Goal: Transaction & Acquisition: Download file/media

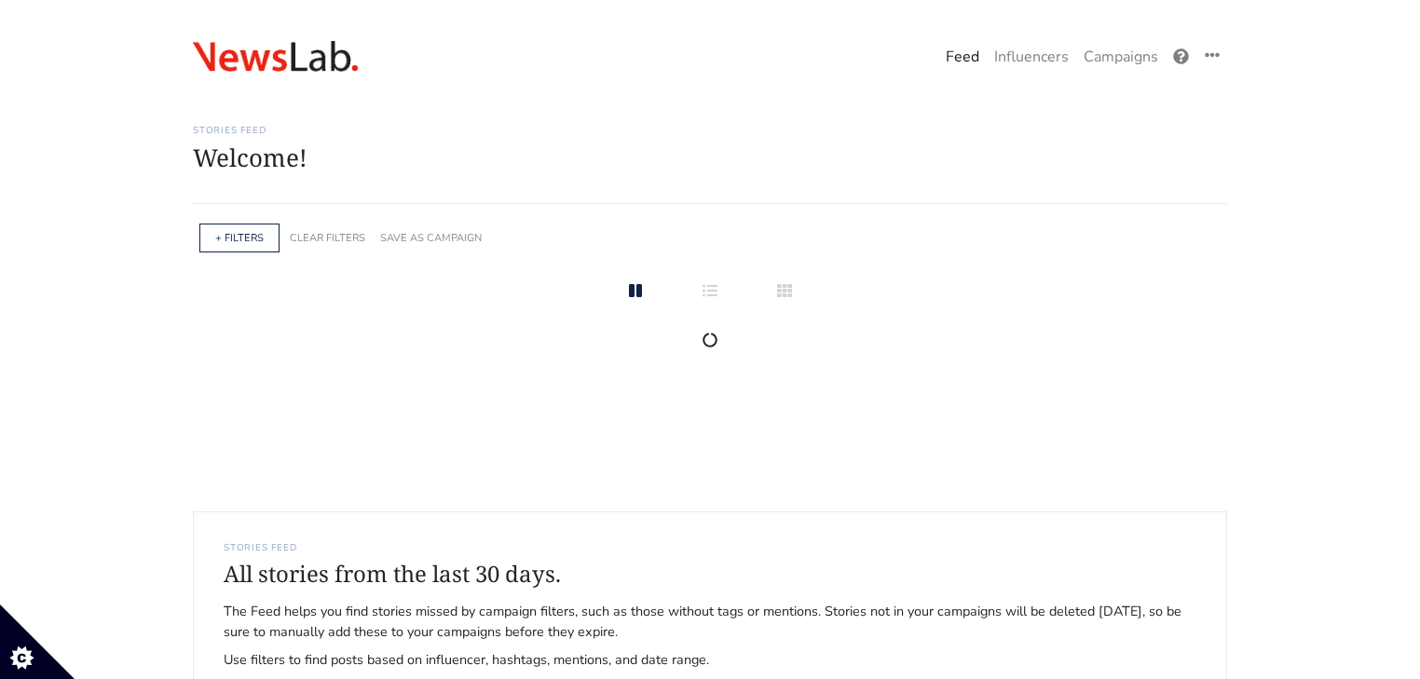
click at [1123, 75] on link "Campaigns" at bounding box center [1120, 56] width 89 height 37
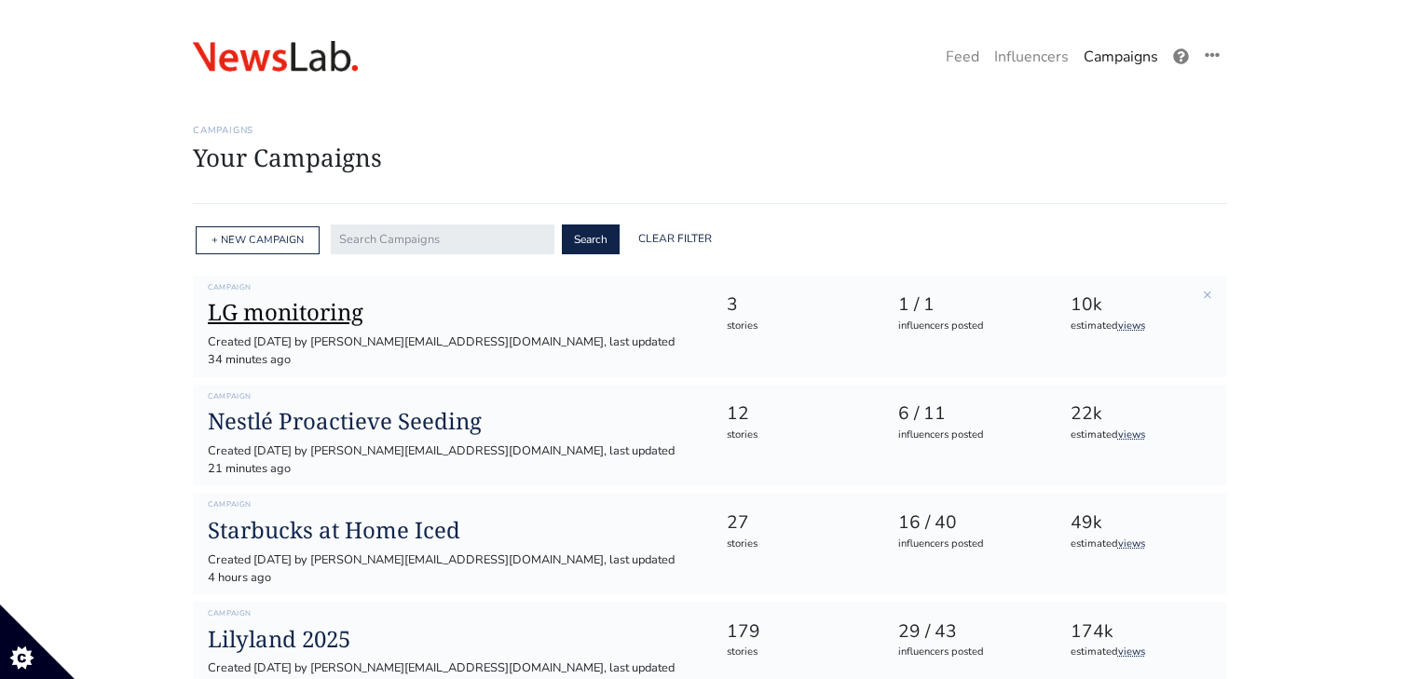
click at [323, 324] on h1 "LG monitoring" at bounding box center [452, 312] width 488 height 27
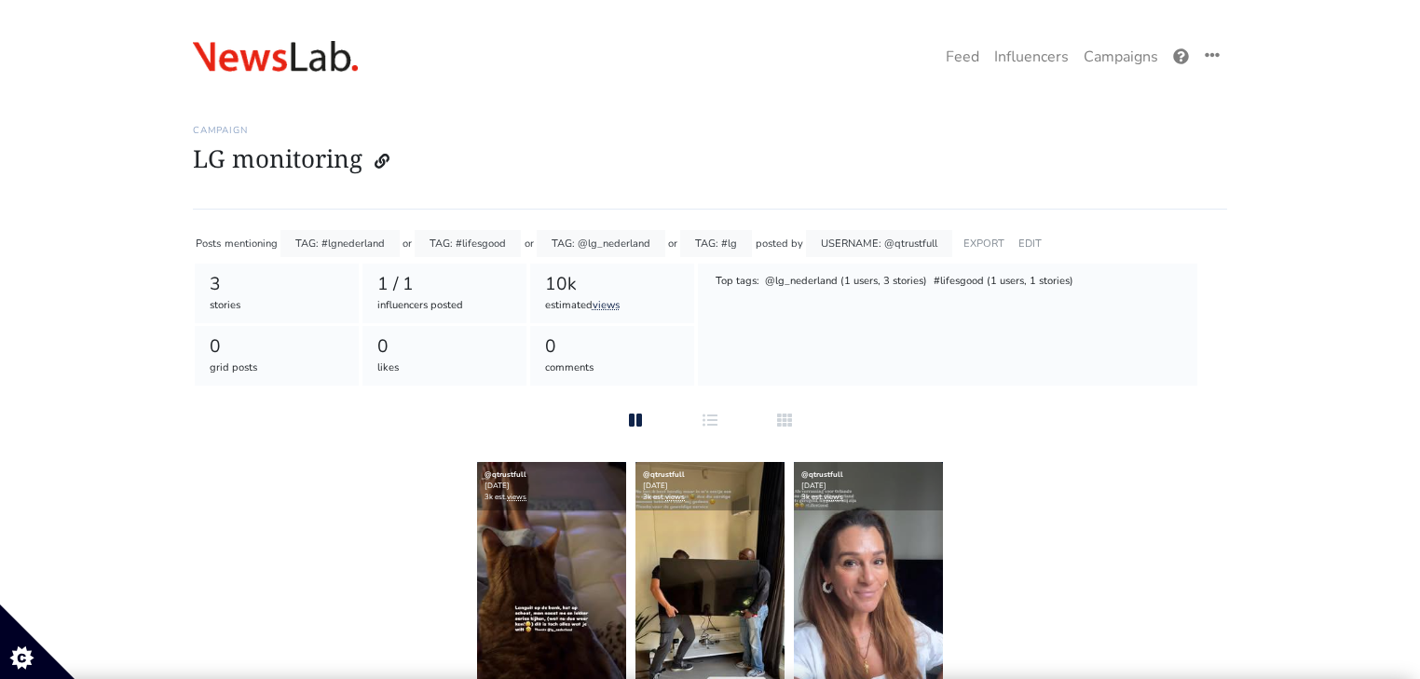
scroll to position [298, 0]
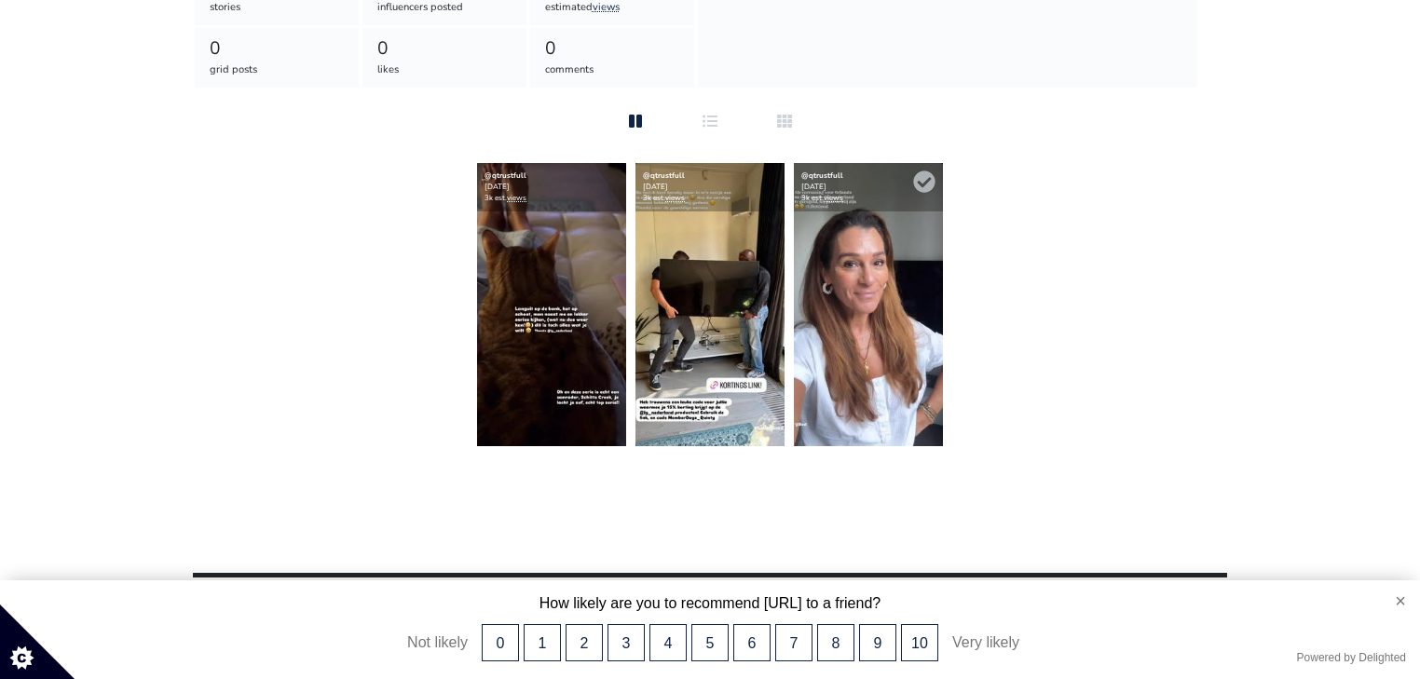
click at [917, 332] on img at bounding box center [868, 304] width 149 height 283
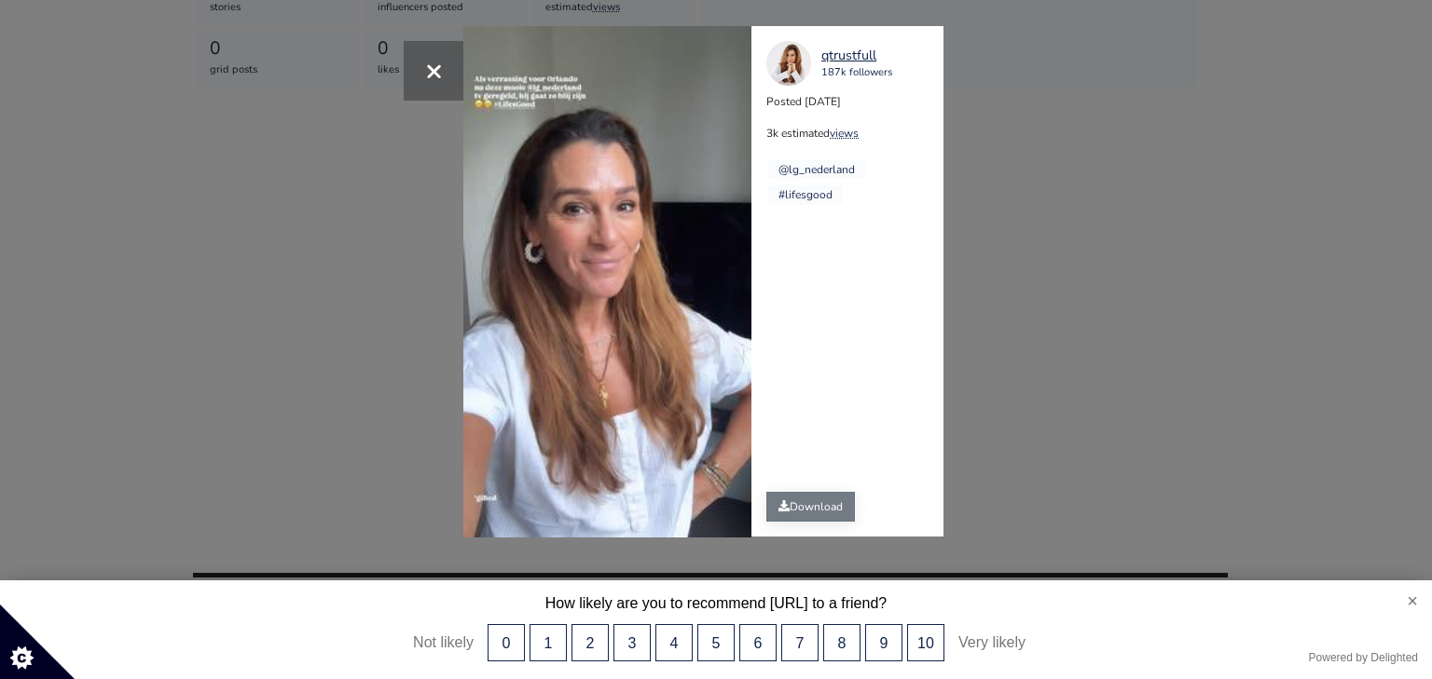
click at [809, 514] on link "Download" at bounding box center [810, 507] width 89 height 30
click at [436, 67] on span "×" at bounding box center [434, 70] width 18 height 40
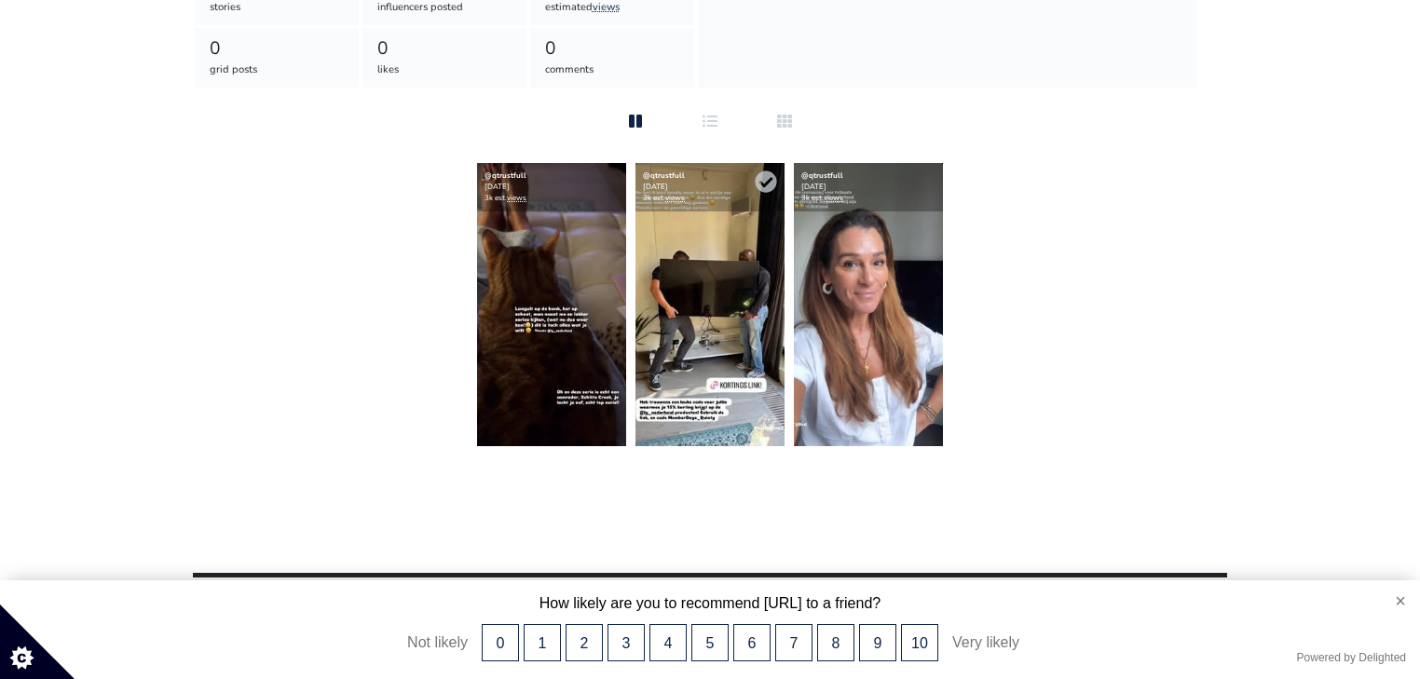
click at [738, 264] on img at bounding box center [710, 304] width 149 height 283
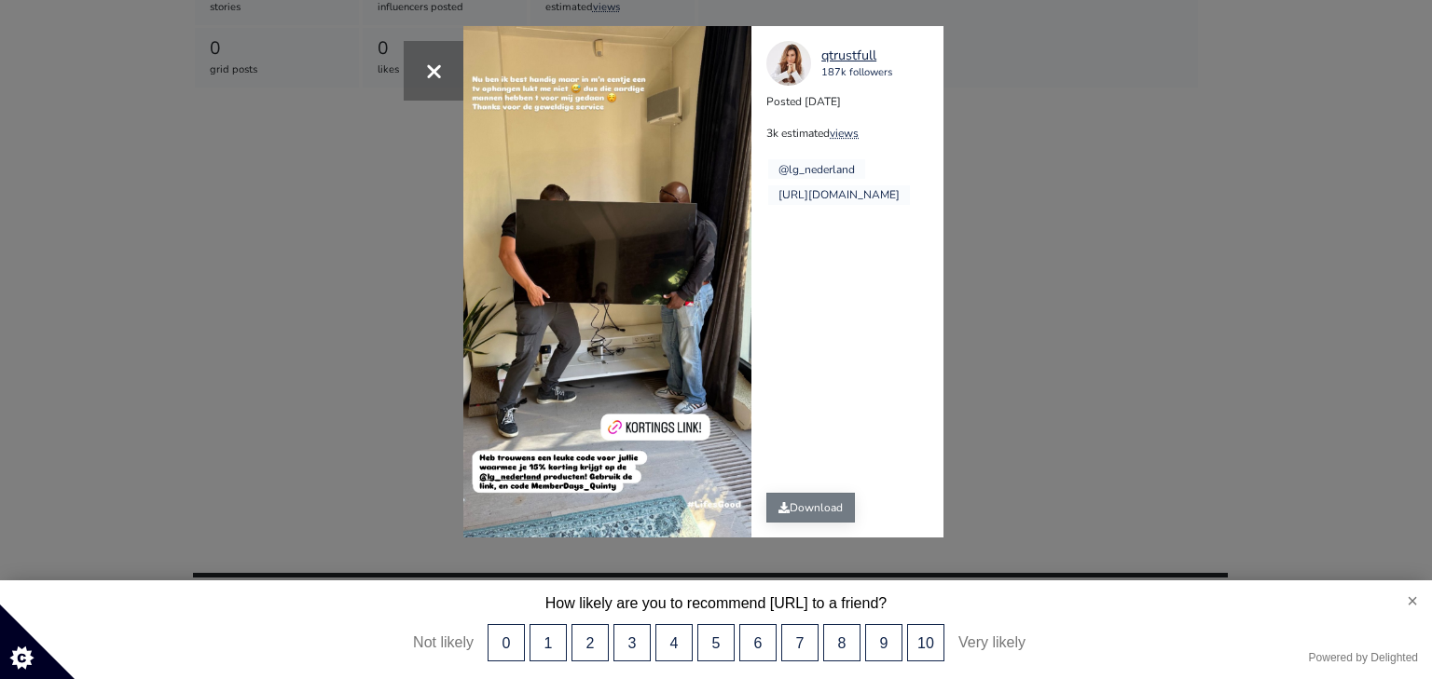
click at [805, 508] on link "Download" at bounding box center [810, 508] width 89 height 30
click at [420, 69] on button "×" at bounding box center [434, 71] width 60 height 60
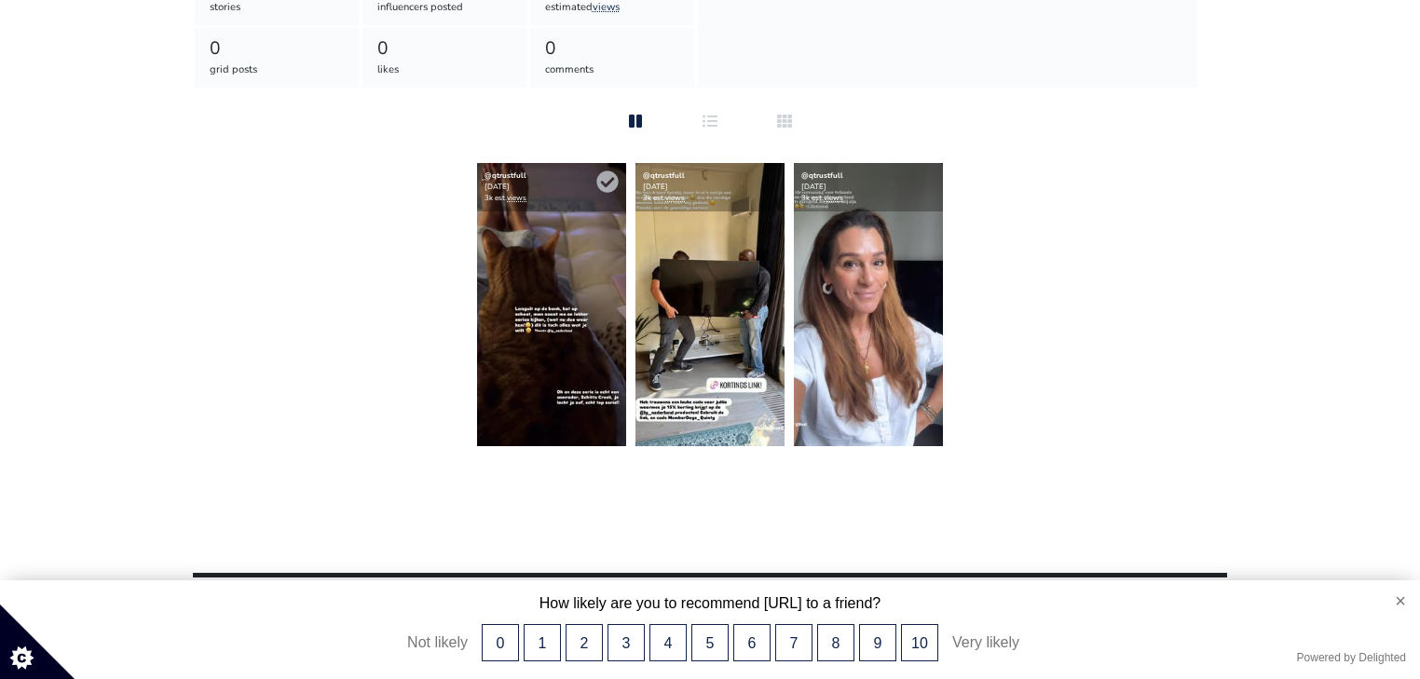
click at [538, 253] on img at bounding box center [551, 304] width 149 height 283
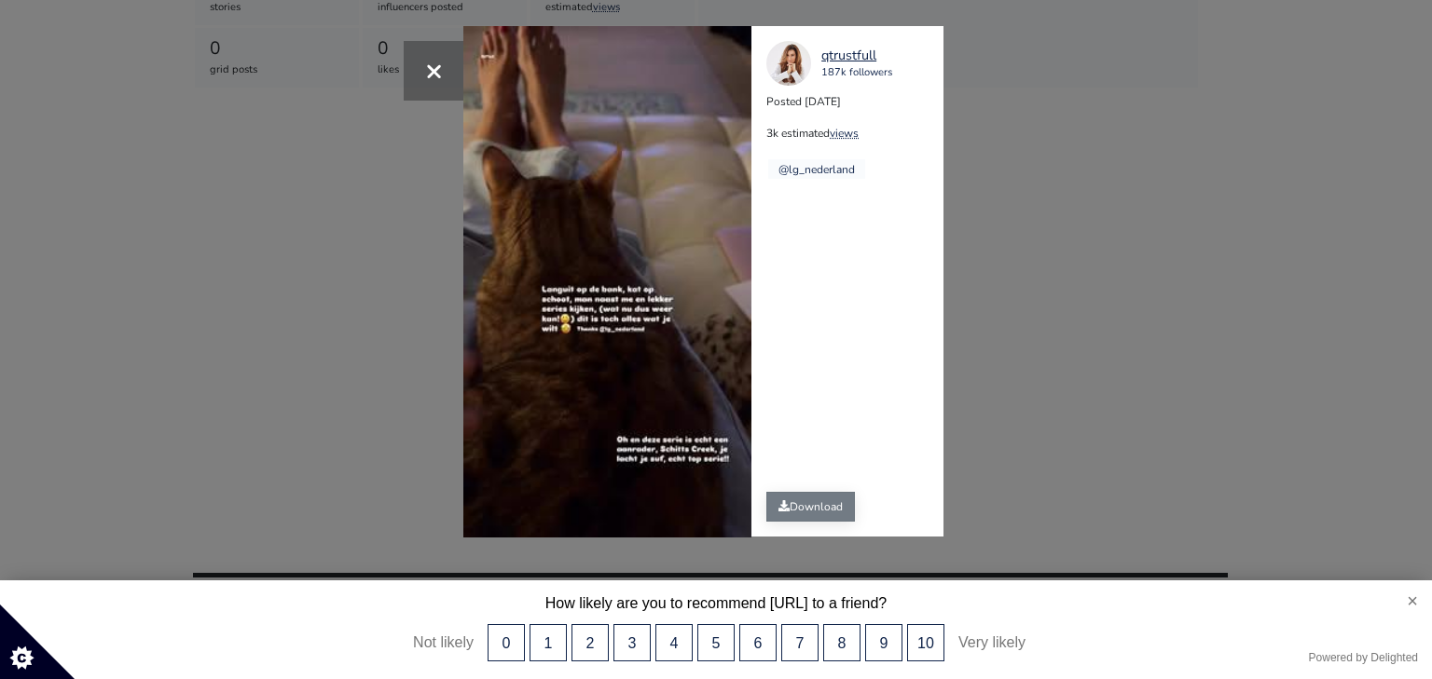
click at [814, 504] on link "Download" at bounding box center [810, 507] width 89 height 30
click at [370, 238] on div "× Your browser does not support HTML5 video. qtrustfull 187k followers Posted […" at bounding box center [716, 339] width 1432 height 679
